Goal: Information Seeking & Learning: Check status

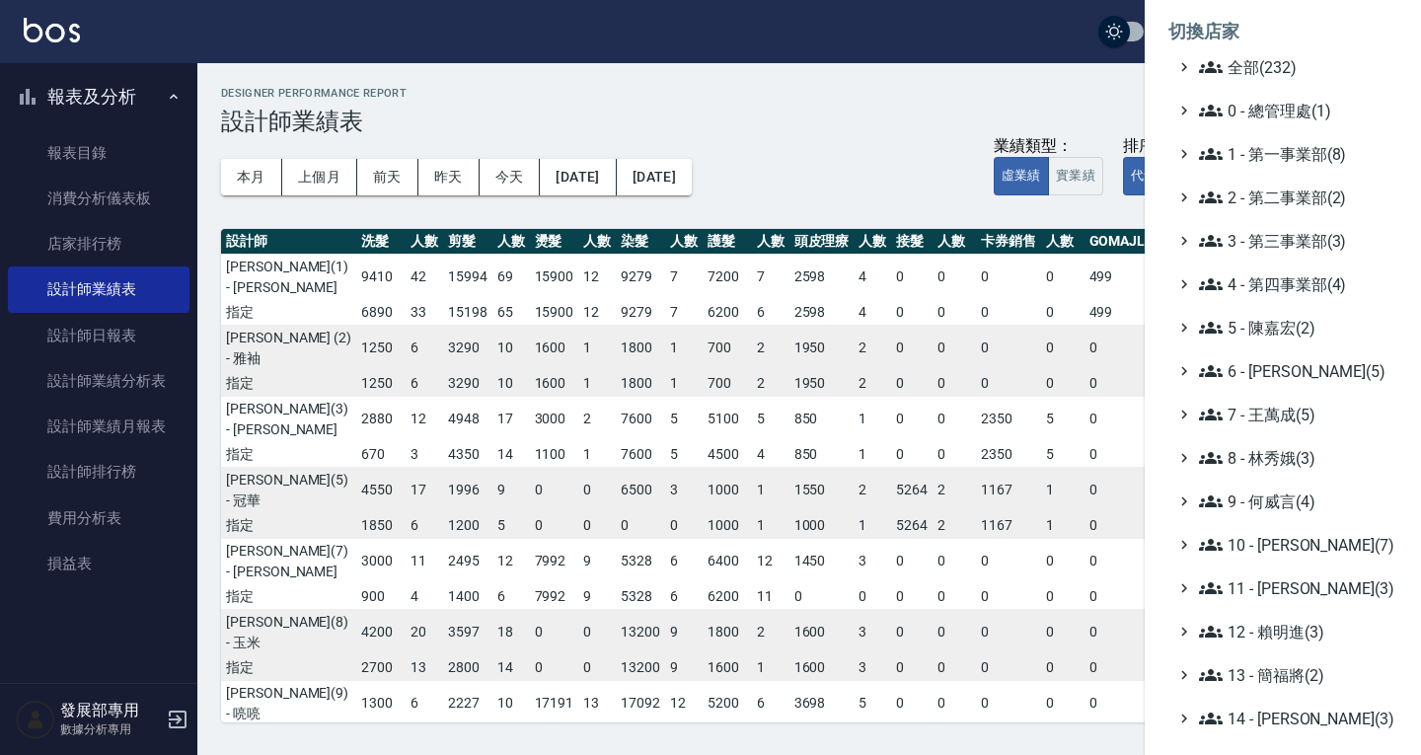
scroll to position [366, 180]
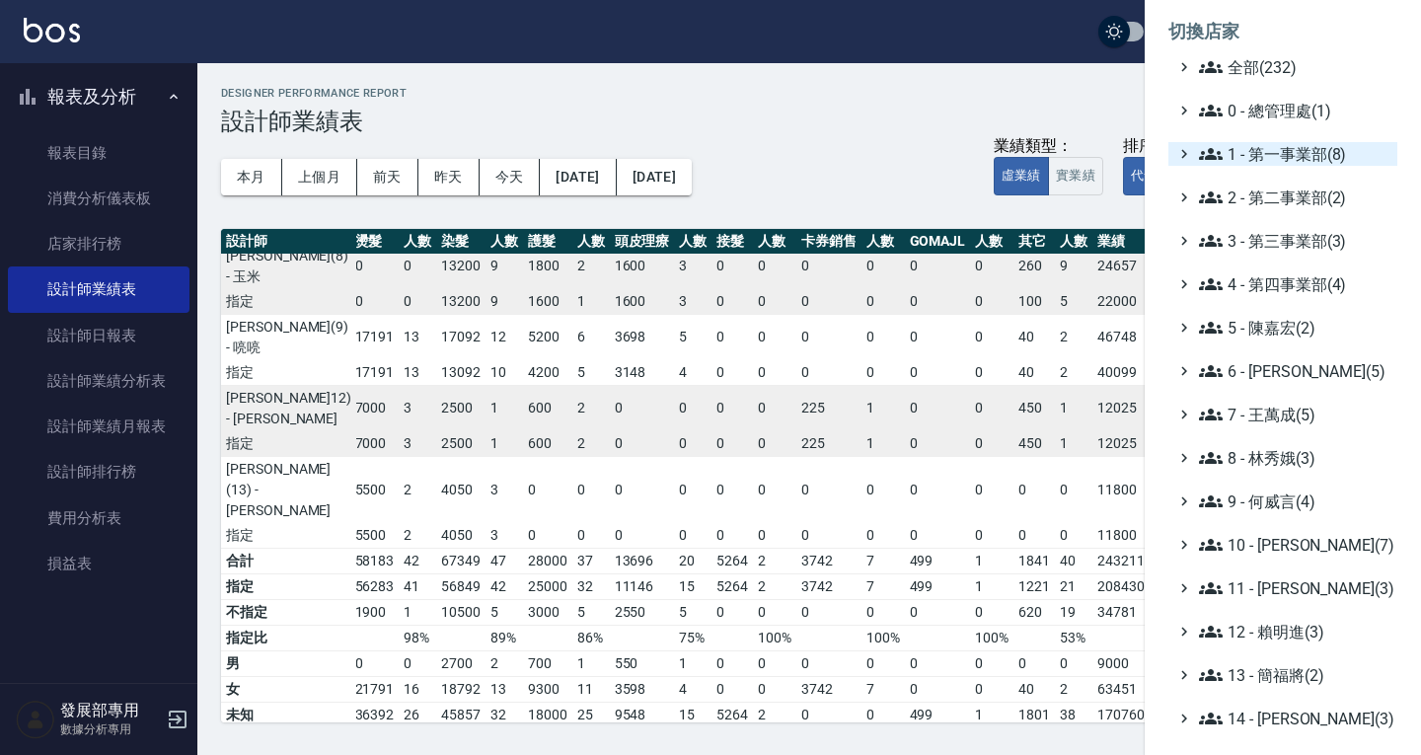
click at [1277, 163] on span "1 - 第一事業部(8)" at bounding box center [1294, 154] width 190 height 24
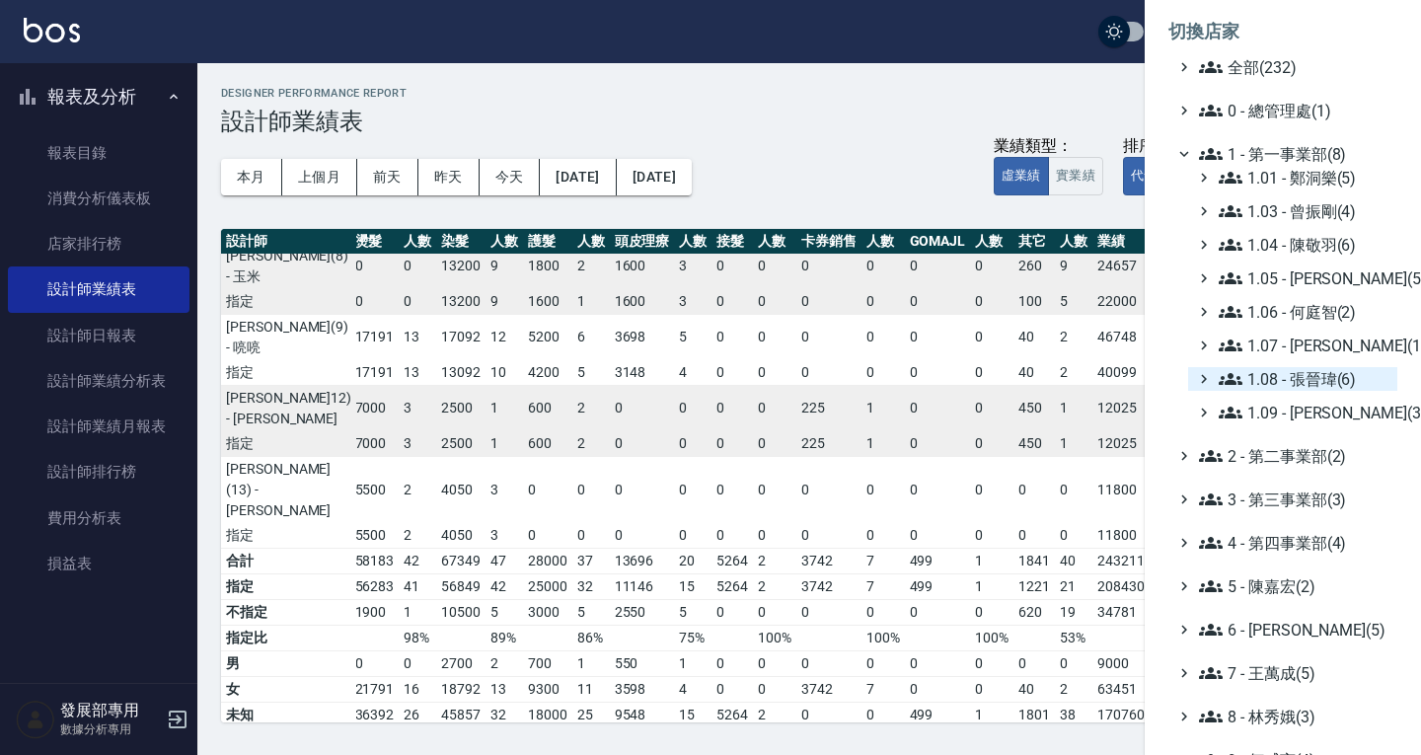
click at [1308, 384] on span "1.08 - 張晉瑋(6)" at bounding box center [1304, 379] width 171 height 24
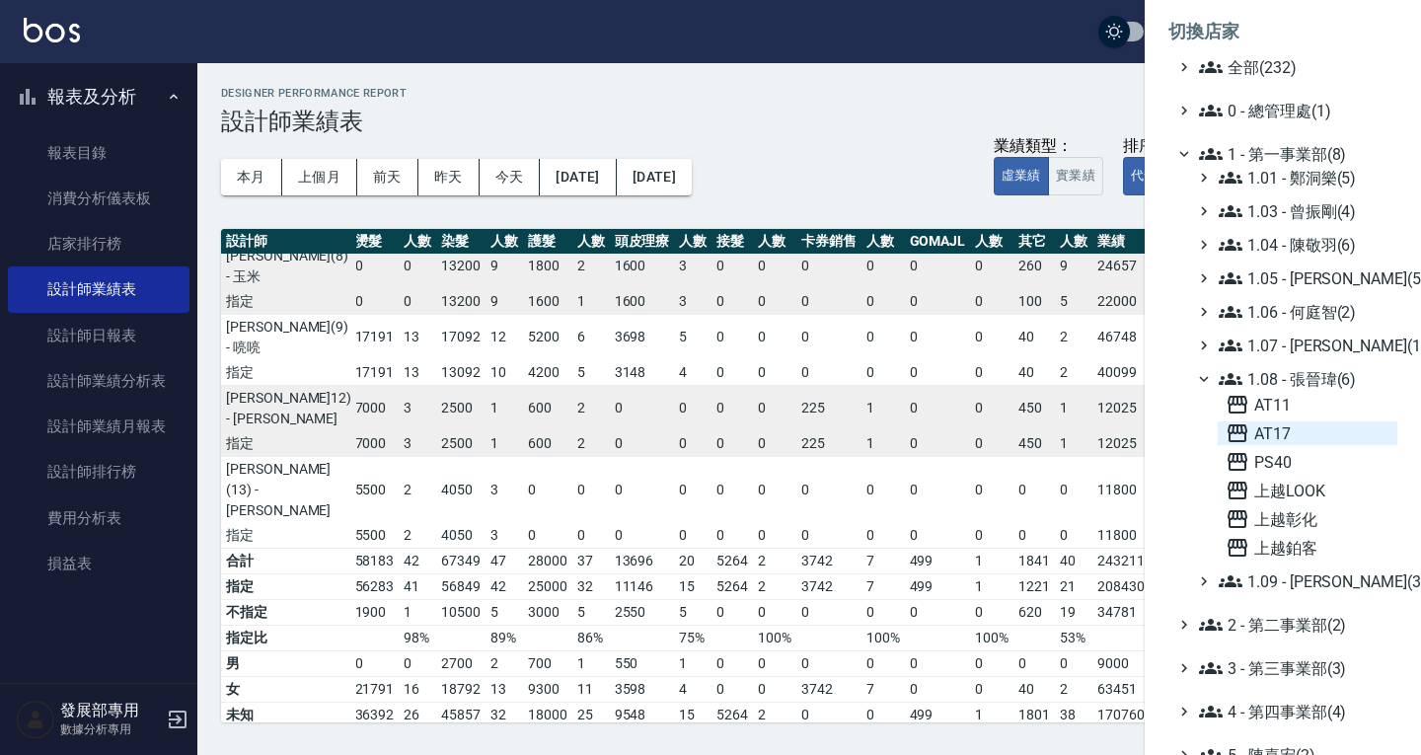
click at [1295, 436] on span "AT17" at bounding box center [1307, 433] width 164 height 24
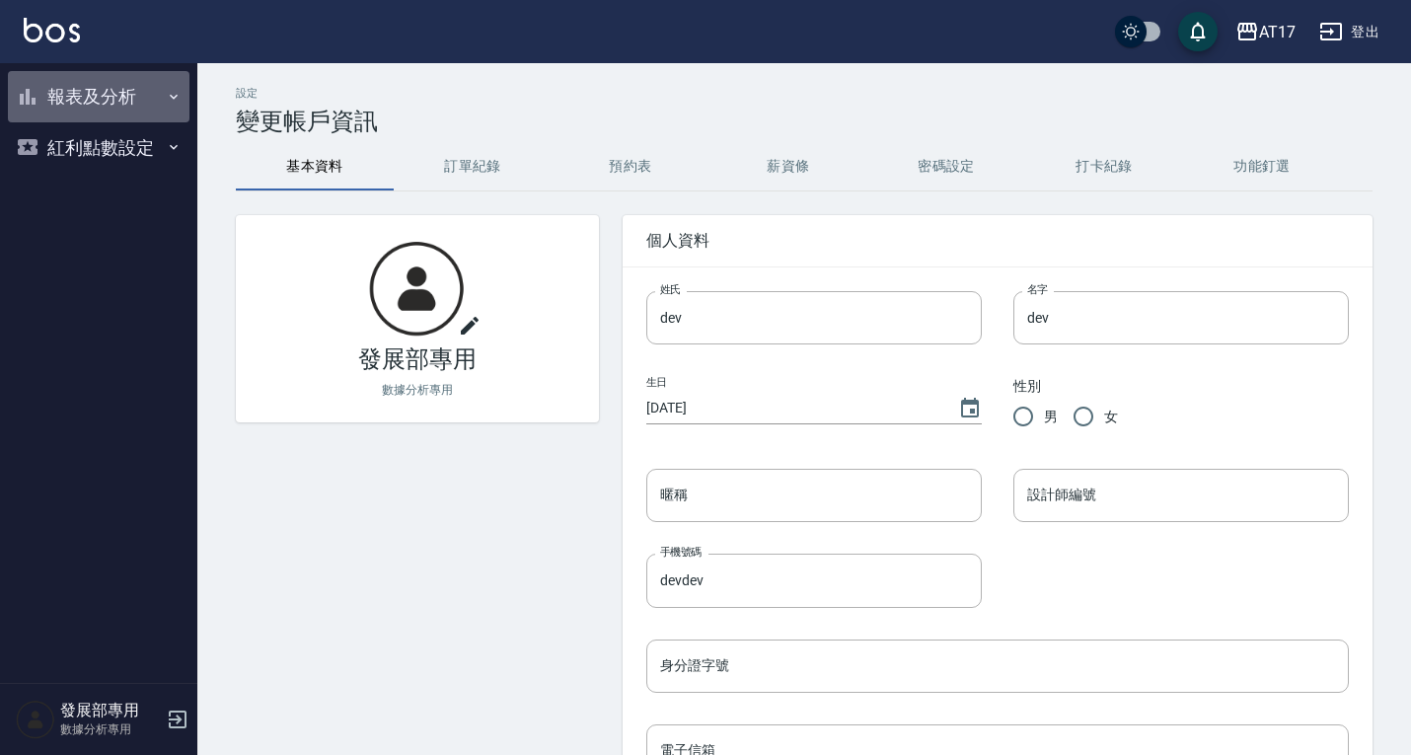
click at [108, 98] on button "報表及分析" at bounding box center [99, 96] width 182 height 51
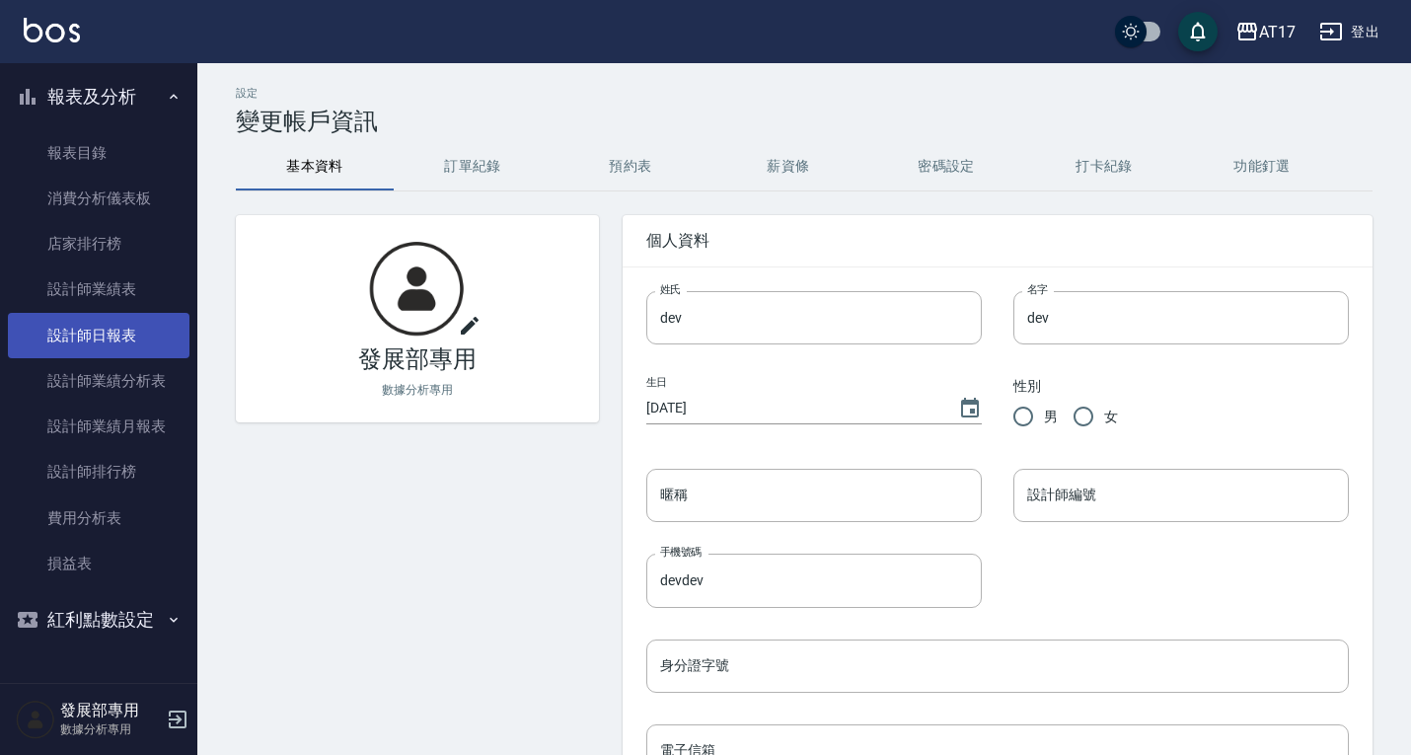
click at [124, 337] on link "設計師日報表" at bounding box center [99, 335] width 182 height 45
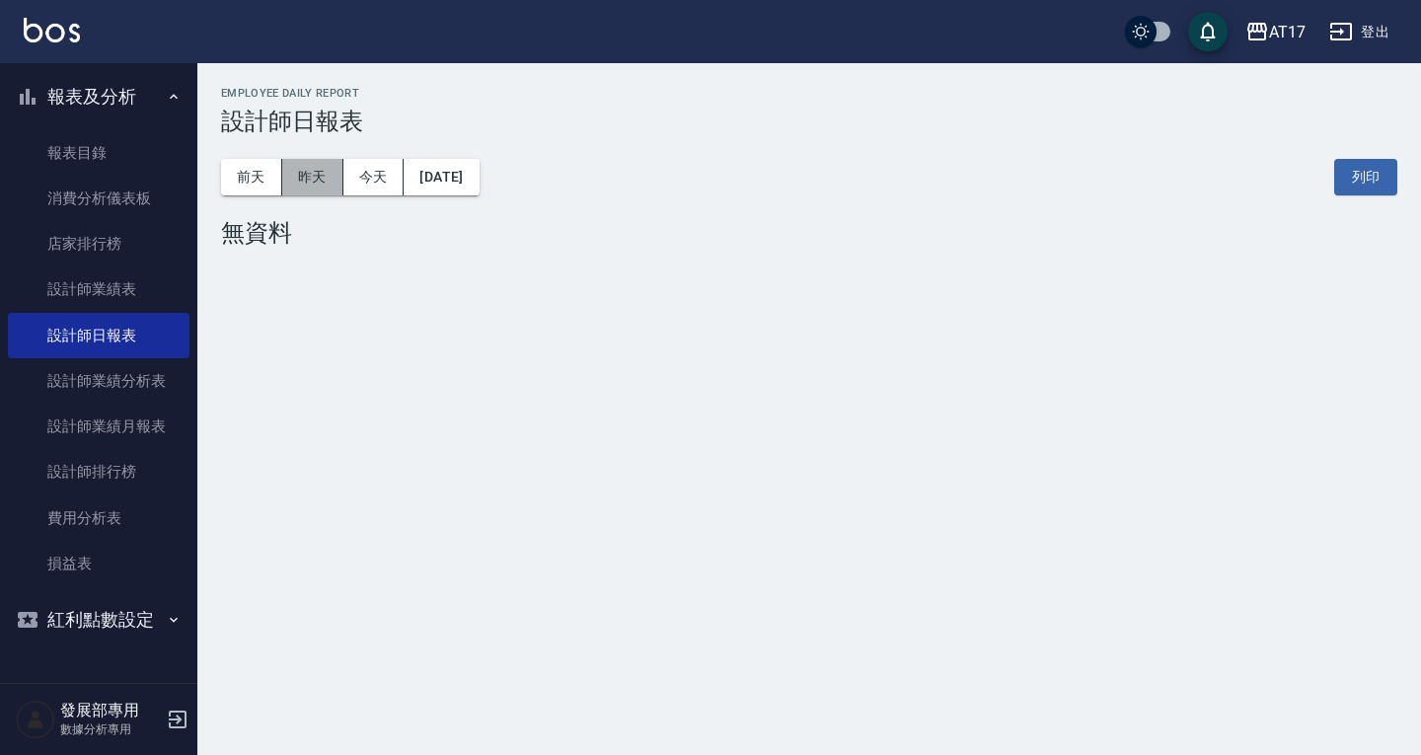
click at [318, 175] on button "昨天" at bounding box center [312, 177] width 61 height 37
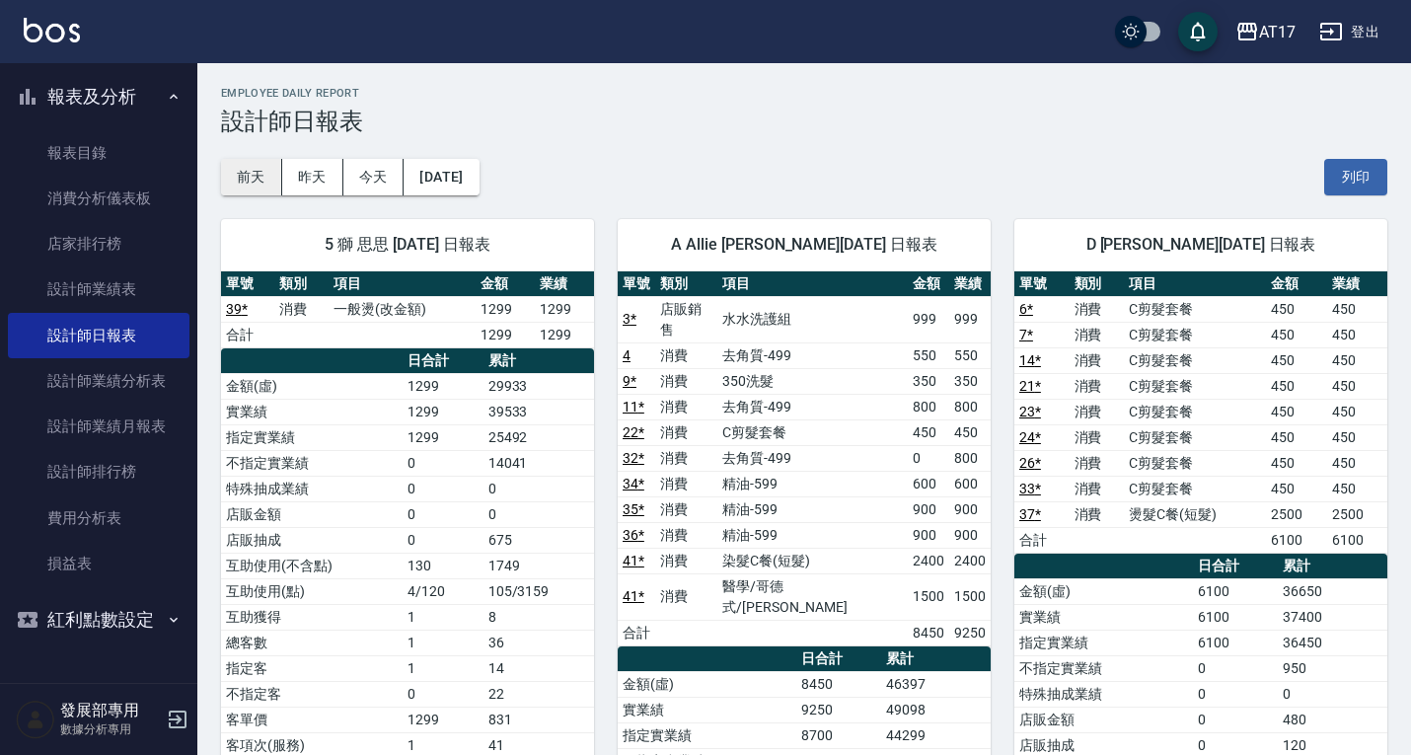
click at [274, 173] on button "前天" at bounding box center [251, 177] width 61 height 37
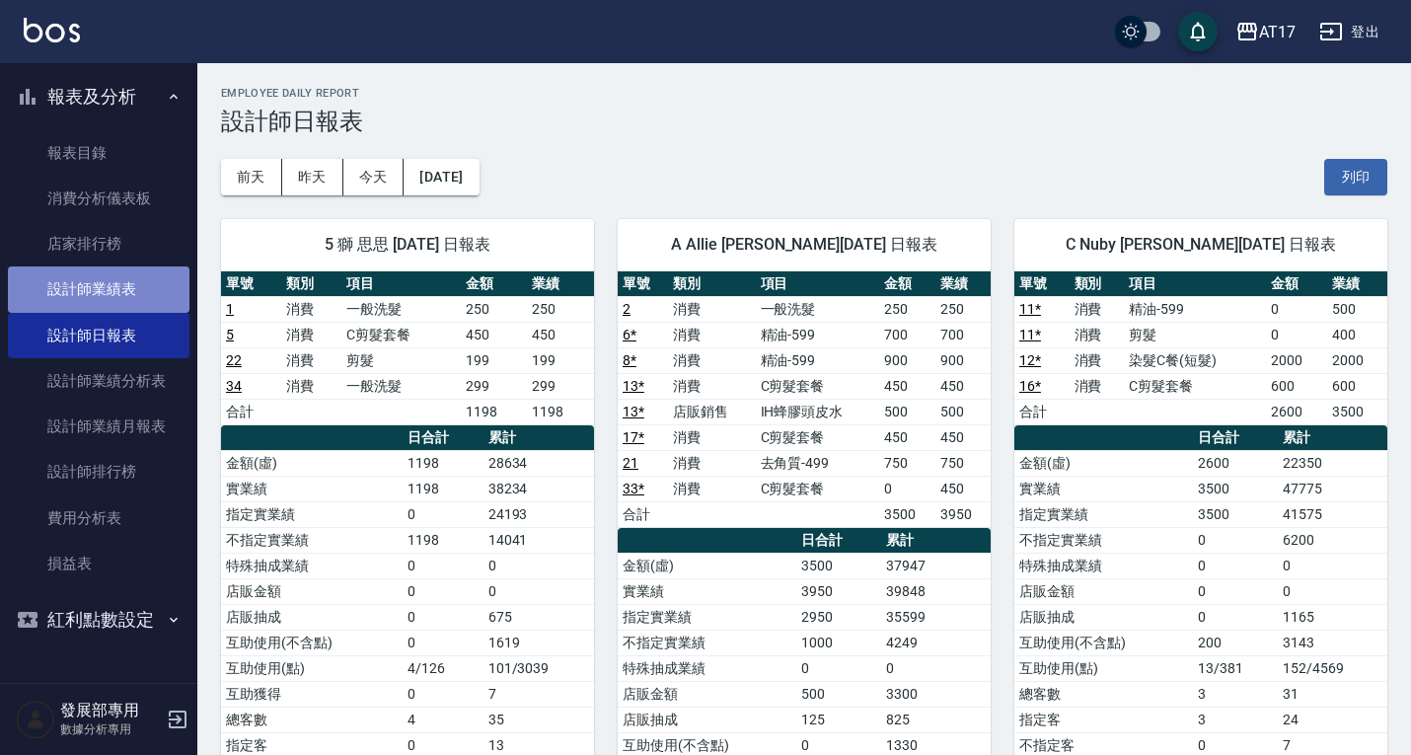
click at [112, 286] on link "設計師業績表" at bounding box center [99, 288] width 182 height 45
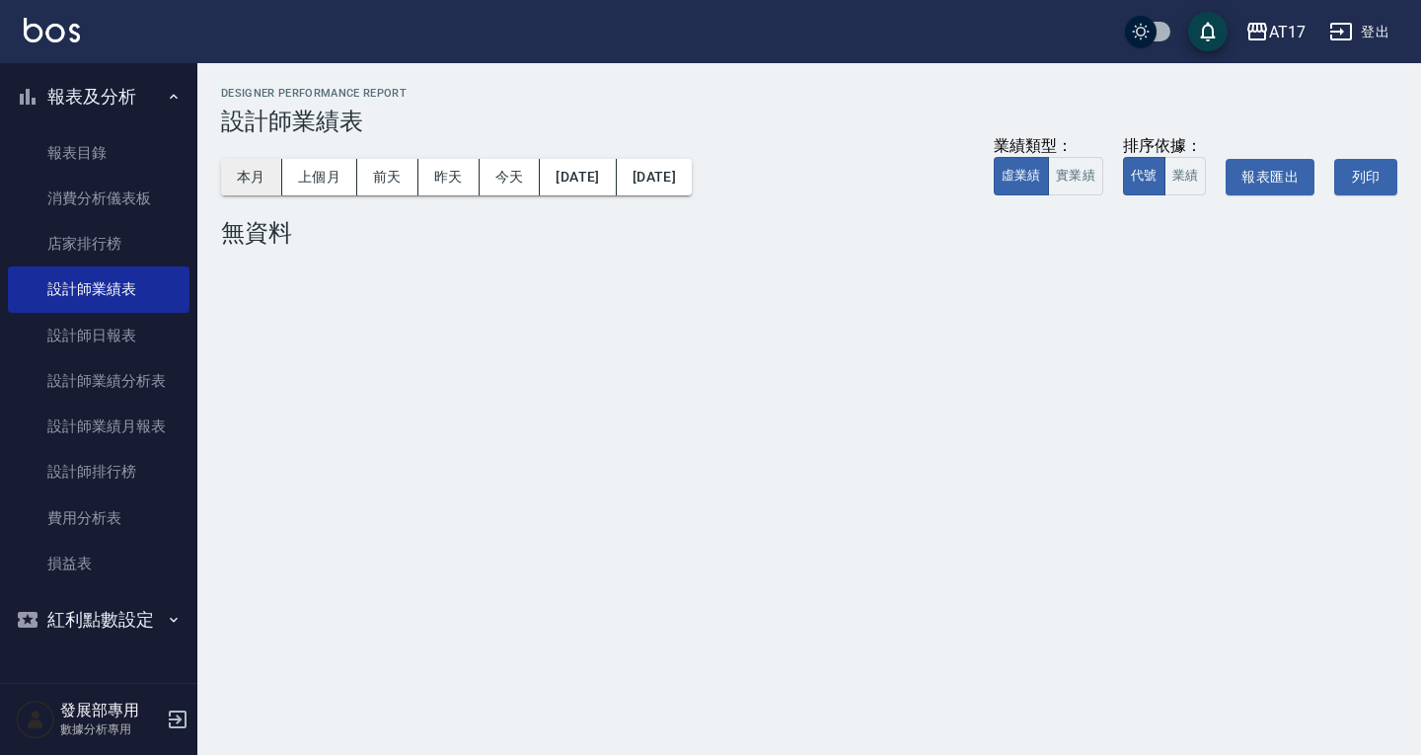
click at [267, 170] on button "本月" at bounding box center [251, 177] width 61 height 37
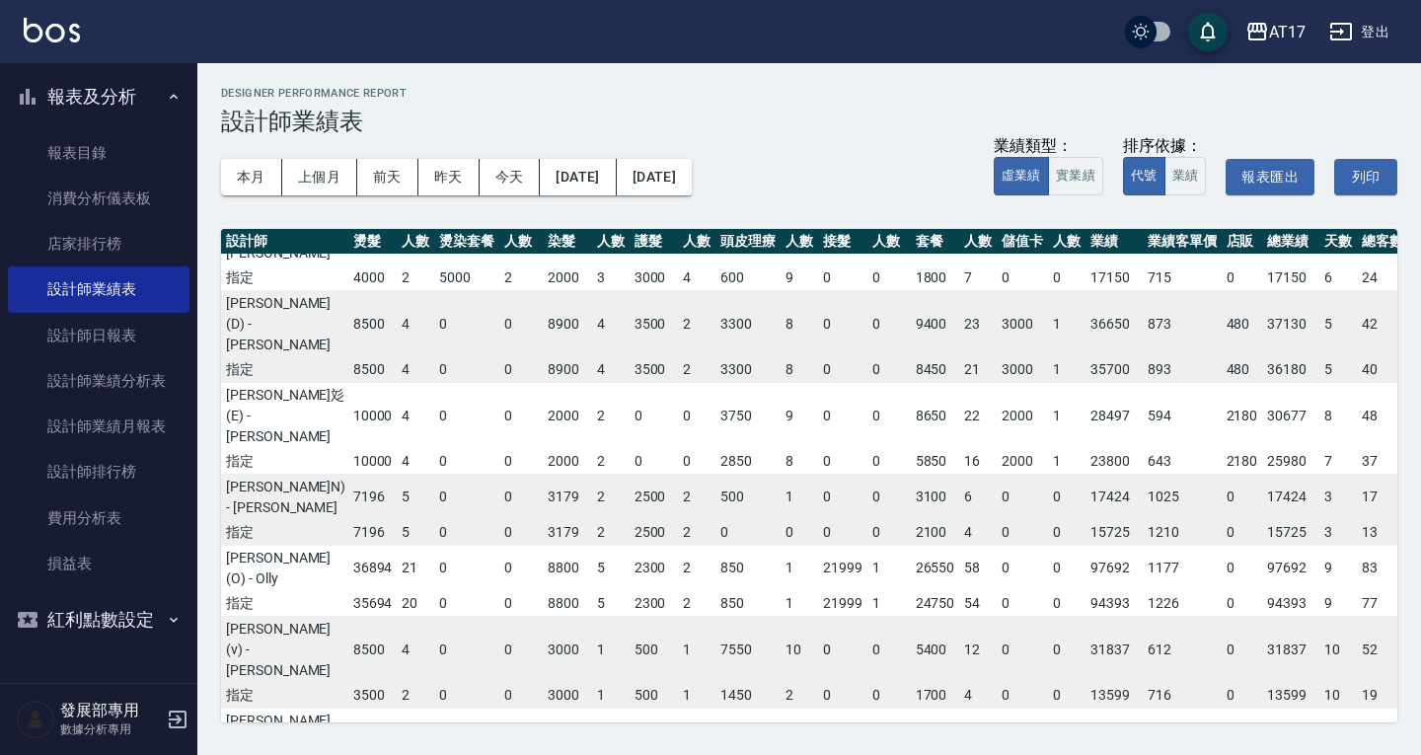
scroll to position [0, 168]
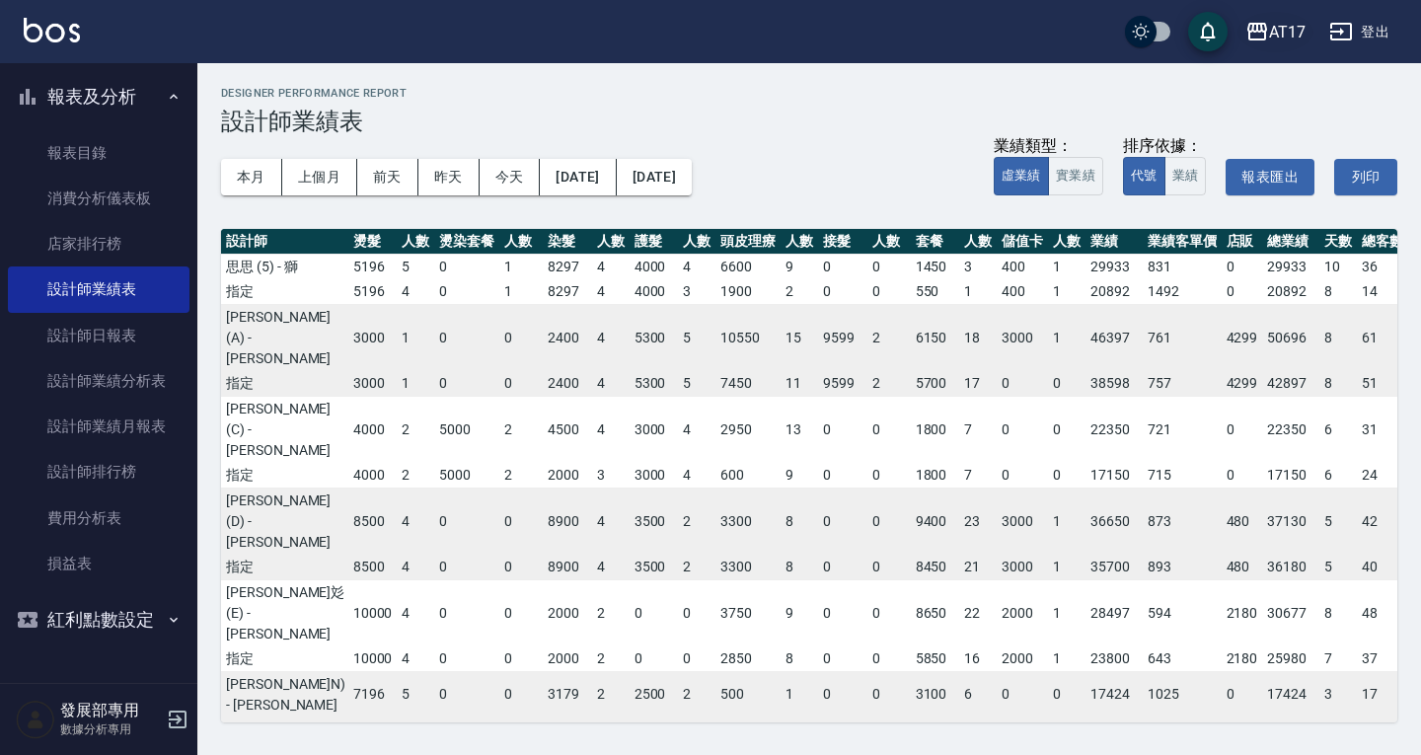
click at [1299, 34] on div "AT17" at bounding box center [1287, 32] width 37 height 25
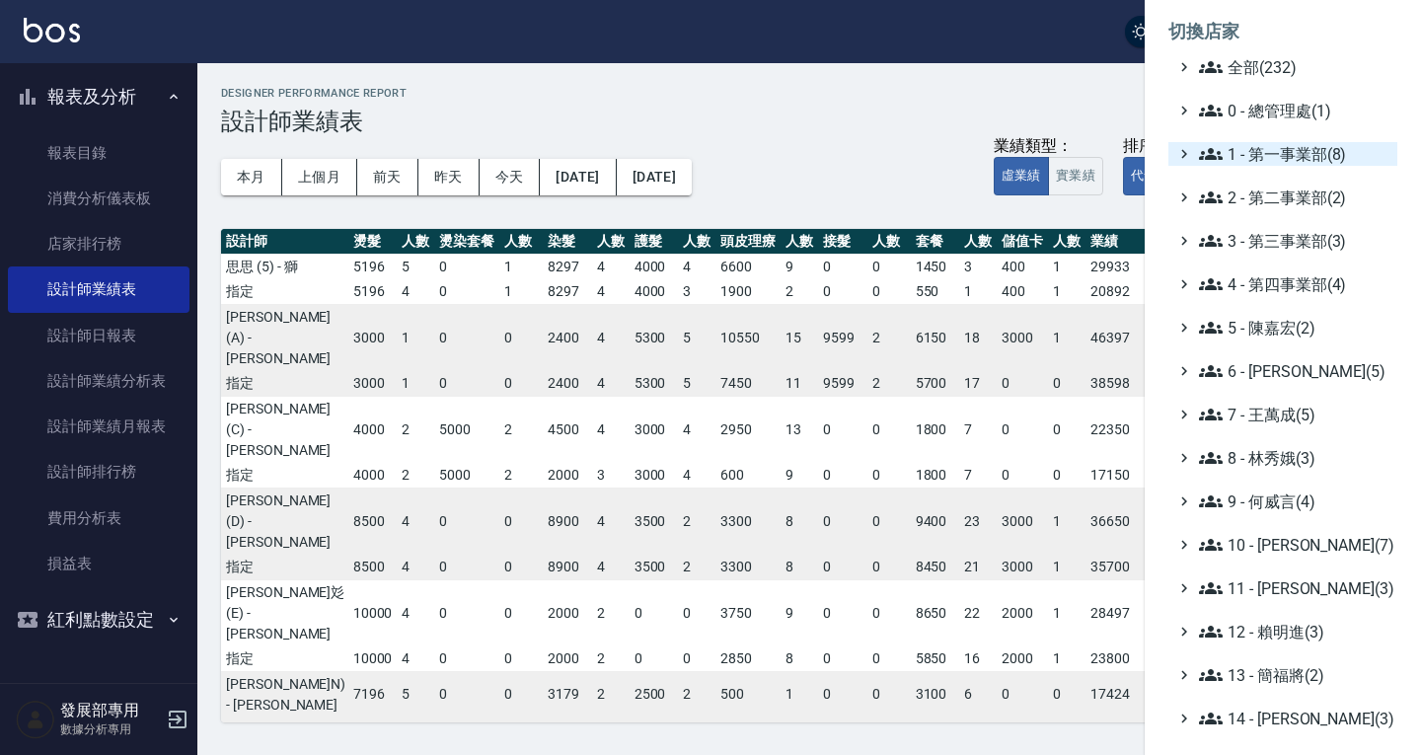
click at [1248, 165] on span "1 - 第一事業部(8)" at bounding box center [1294, 154] width 190 height 24
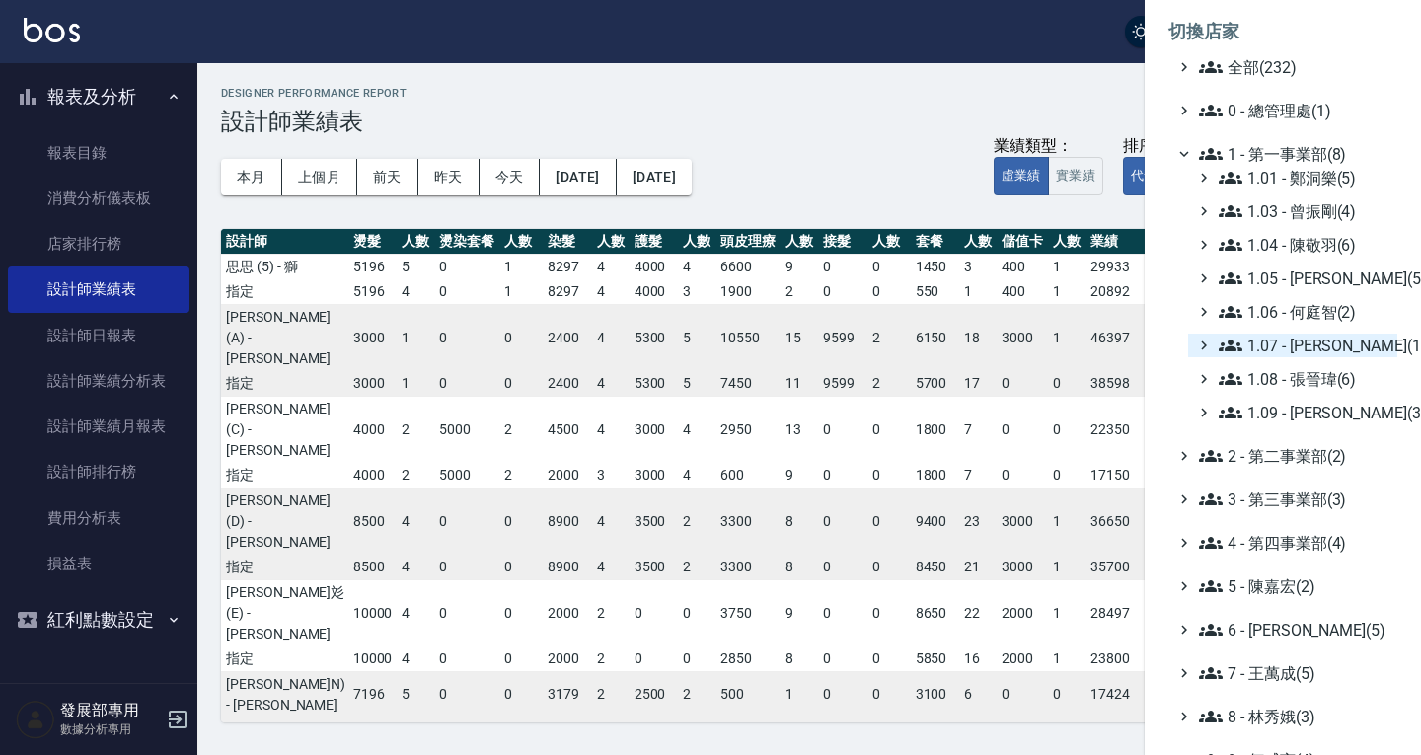
click at [1327, 342] on span "1.07 - 蔡佳均(11)" at bounding box center [1304, 346] width 171 height 24
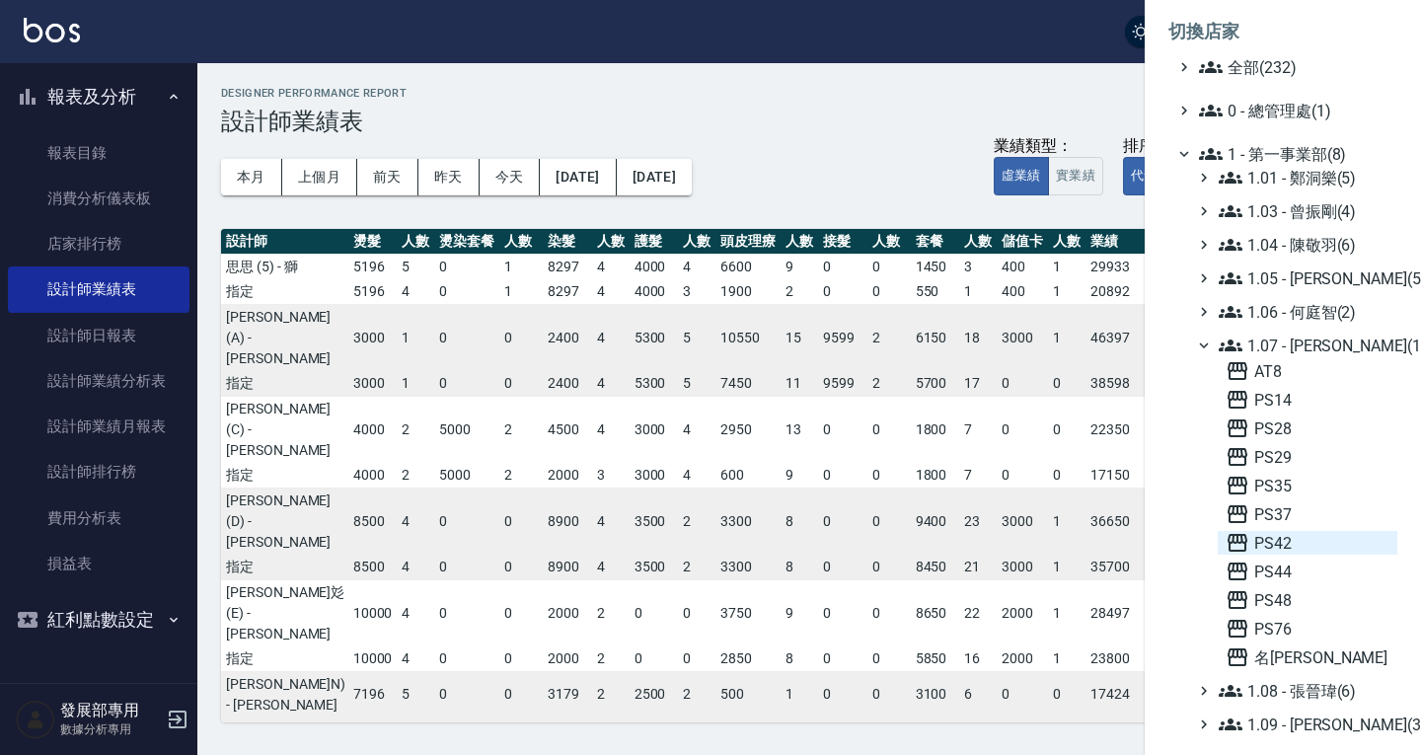
click at [1293, 534] on span "PS42" at bounding box center [1307, 543] width 164 height 24
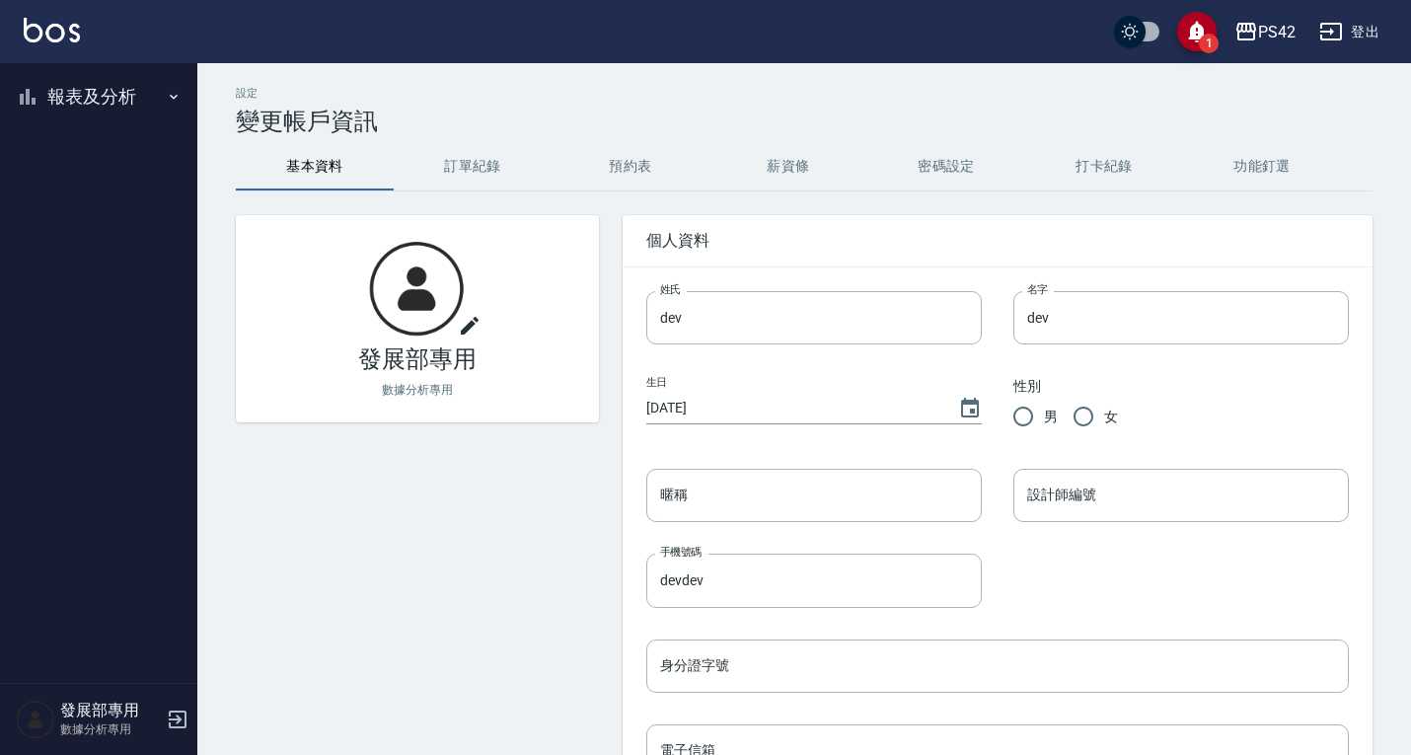
click at [128, 91] on button "報表及分析" at bounding box center [99, 96] width 182 height 51
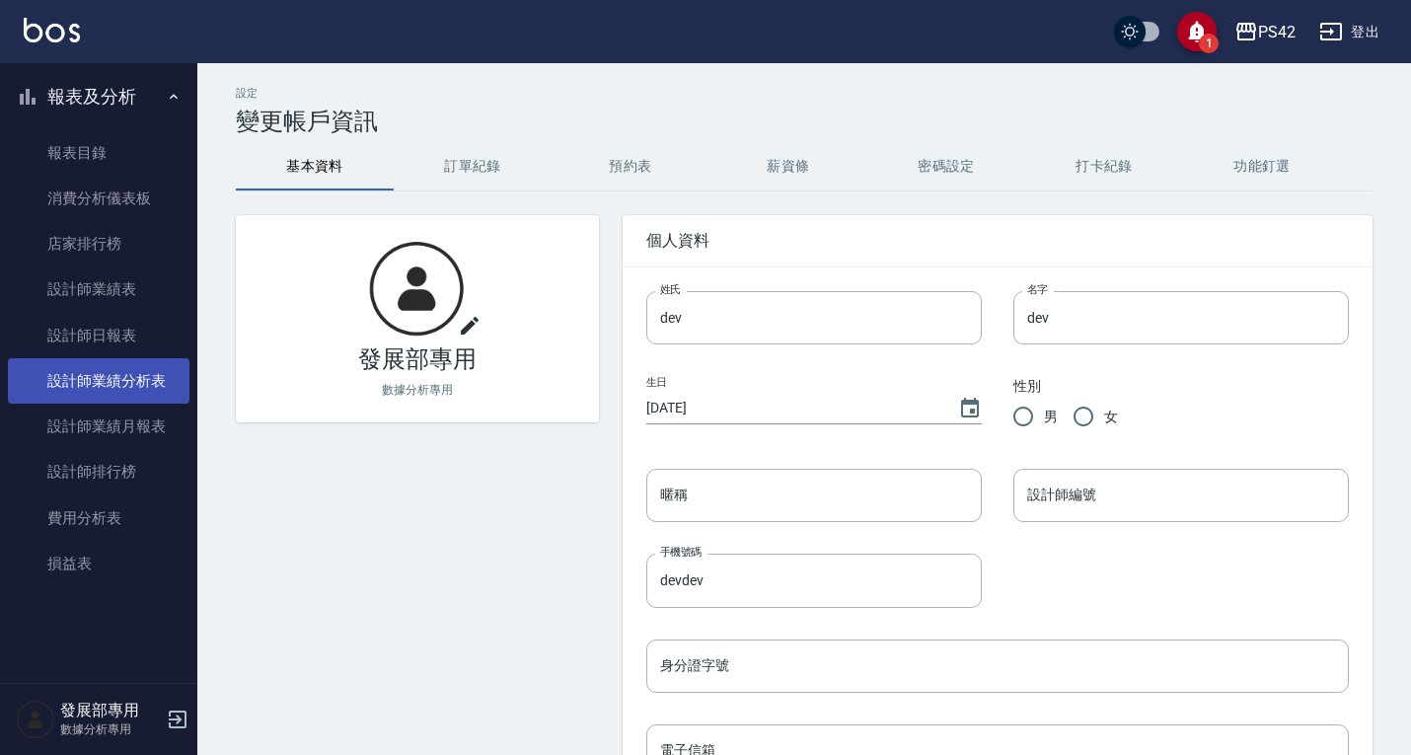
click at [110, 358] on link "設計師業績分析表" at bounding box center [99, 380] width 182 height 45
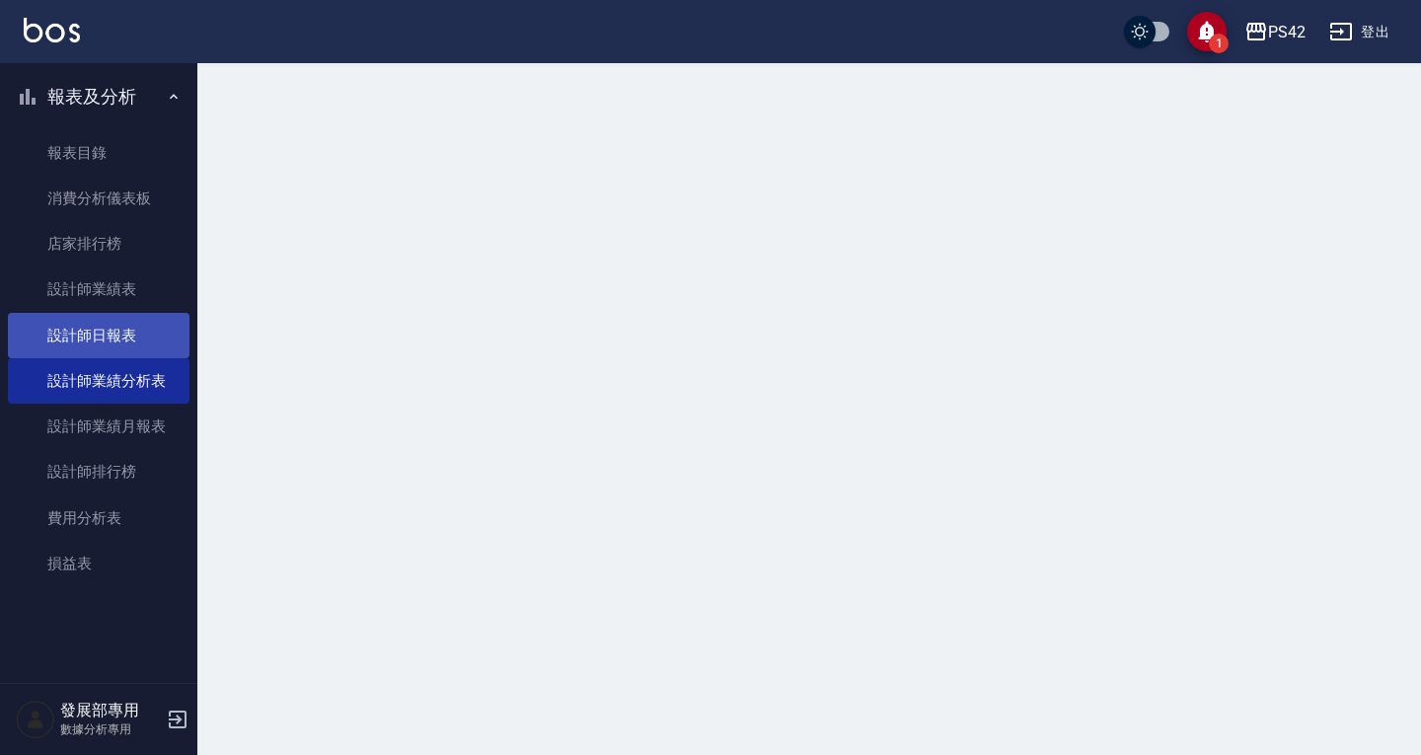
click at [106, 334] on link "設計師日報表" at bounding box center [99, 335] width 182 height 45
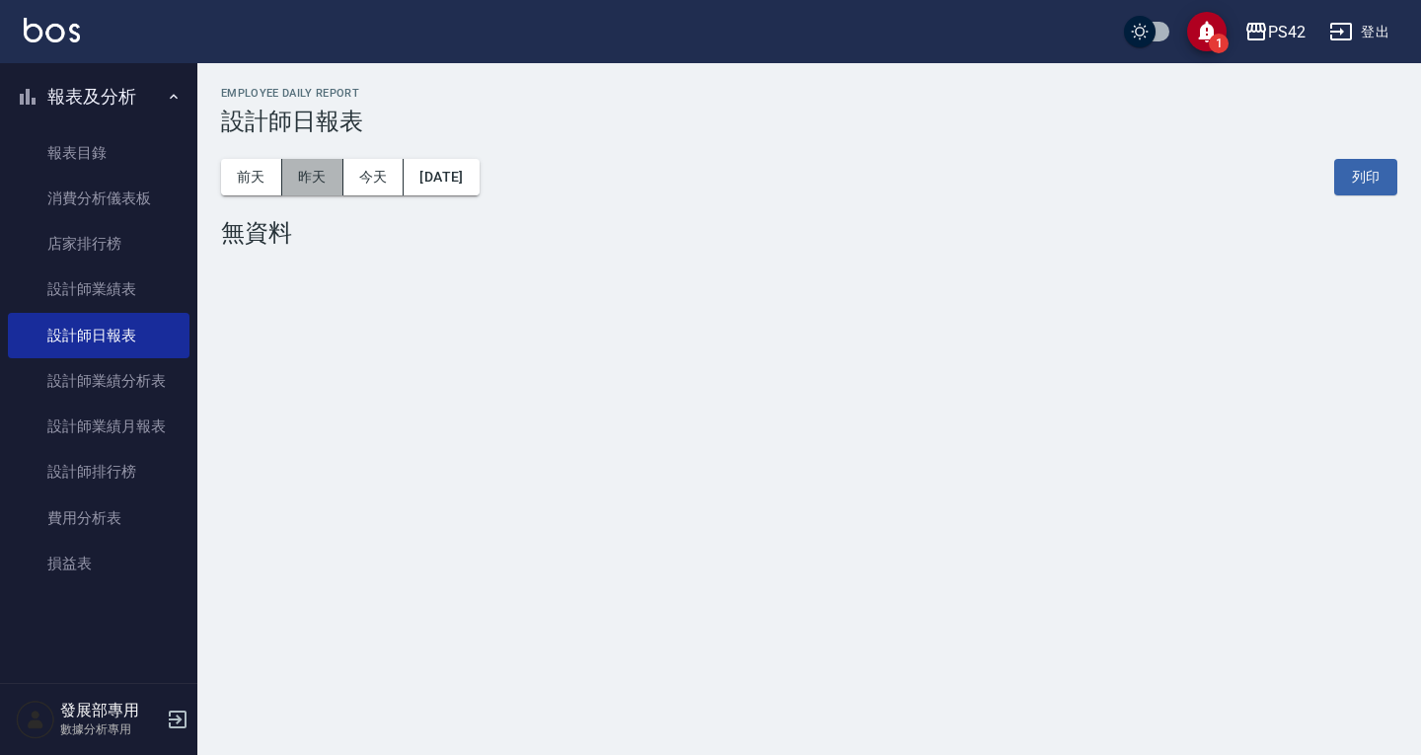
click at [316, 179] on button "昨天" at bounding box center [312, 177] width 61 height 37
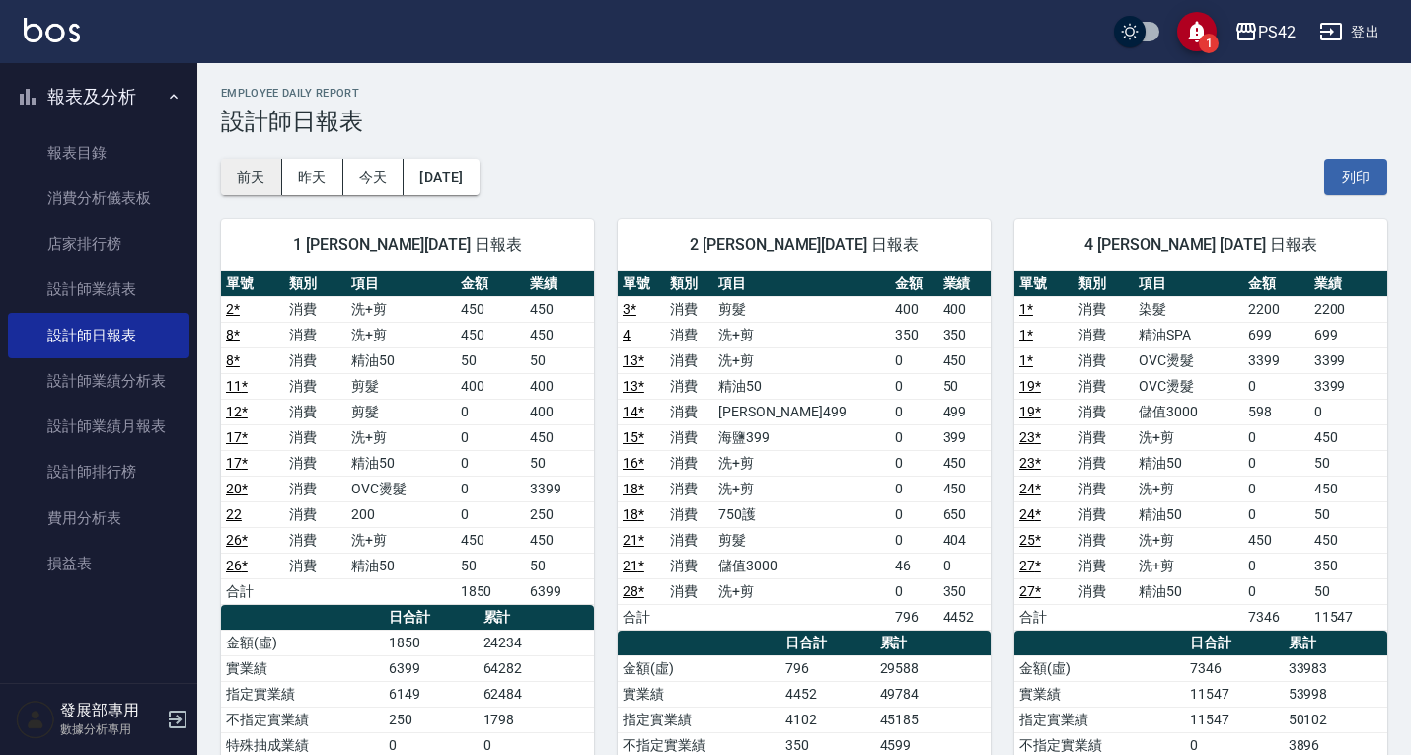
click at [257, 172] on button "前天" at bounding box center [251, 177] width 61 height 37
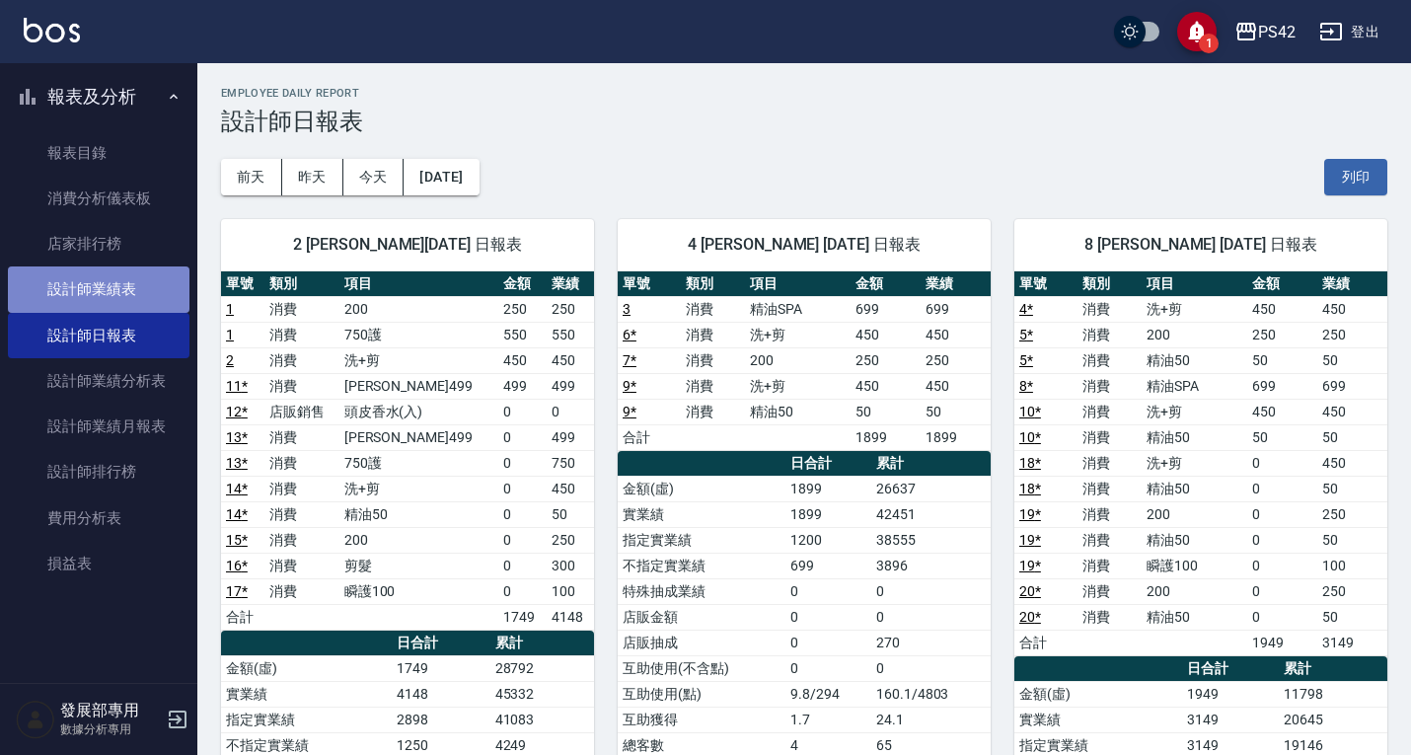
click at [129, 282] on link "設計師業績表" at bounding box center [99, 288] width 182 height 45
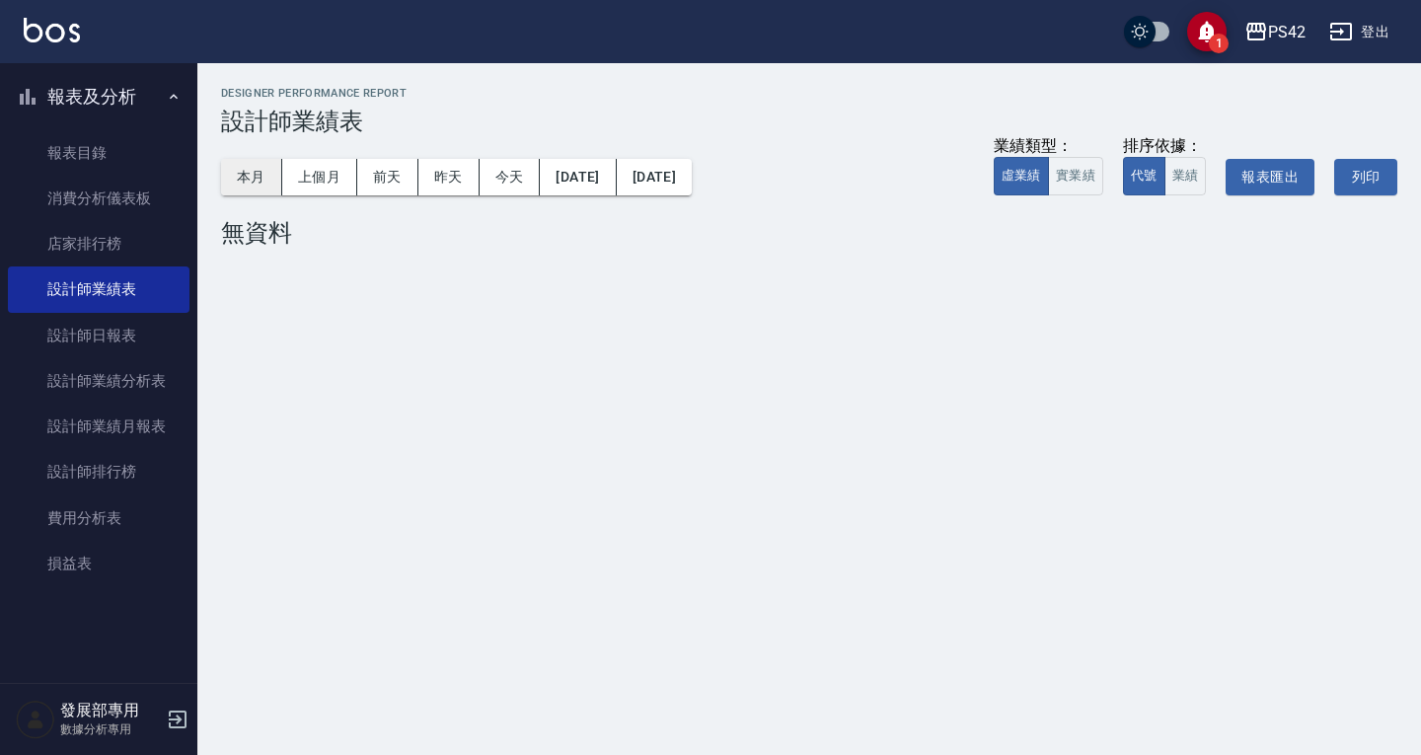
click at [258, 188] on button "本月" at bounding box center [251, 177] width 61 height 37
